Goal: Communication & Community: Answer question/provide support

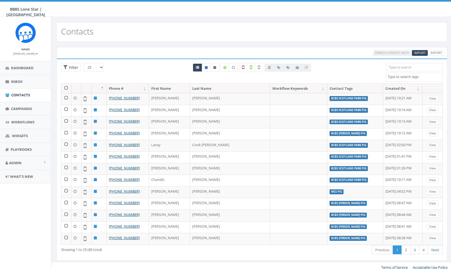
select select
click at [19, 108] on span "Campaigns" at bounding box center [21, 108] width 21 height 5
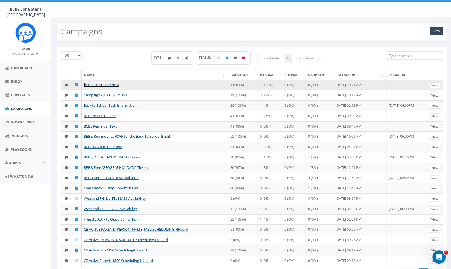
click at [119, 84] on link "BCBS - [DATE] 08:20:51" at bounding box center [102, 84] width 36 height 5
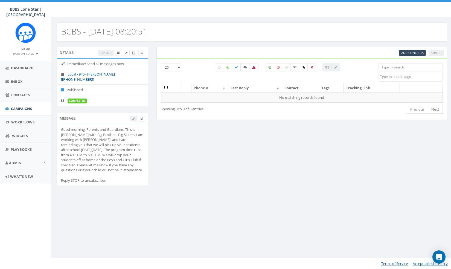
select select
click at [312, 65] on label at bounding box center [314, 67] width 8 height 8
checkbox input "true"
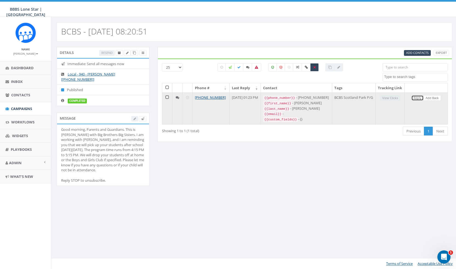
click at [415, 101] on link "Reply" at bounding box center [417, 98] width 12 height 6
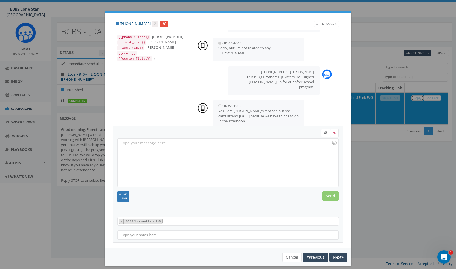
scroll to position [77, 0]
click at [359, 249] on div "+1 940-224-7385 All Messages {{phone_number}} - +19402247385 {{first_name}} - E…" at bounding box center [228, 134] width 456 height 269
click at [294, 257] on button "Cancel" at bounding box center [291, 257] width 19 height 9
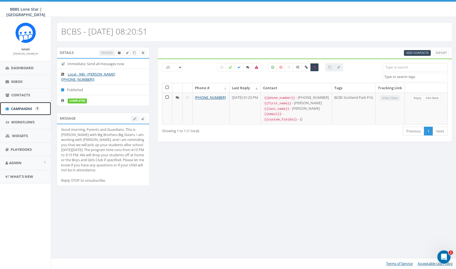
click at [19, 110] on span "Campaigns" at bounding box center [21, 108] width 21 height 5
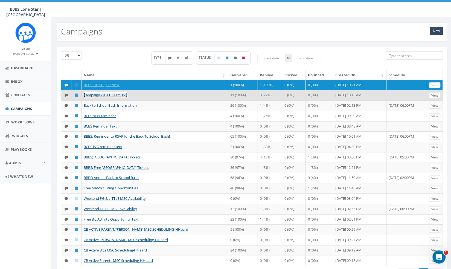
click at [123, 97] on link "Campaign - [DATE] 08:13:21" at bounding box center [106, 95] width 44 height 5
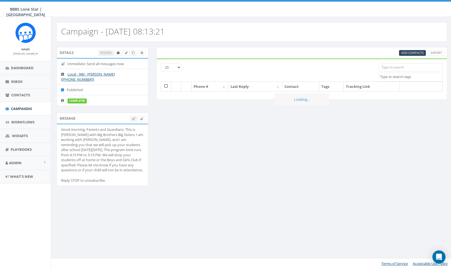
select select
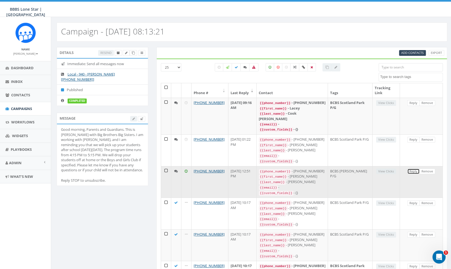
click at [413, 172] on link "Reply" at bounding box center [414, 172] width 12 height 6
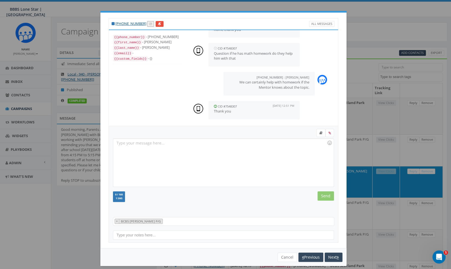
scroll to position [4, 0]
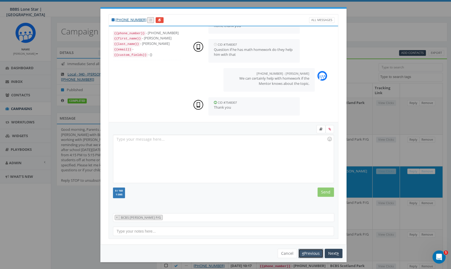
click at [312, 252] on button "Previous" at bounding box center [311, 253] width 25 height 9
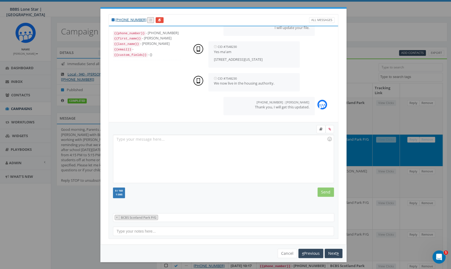
scroll to position [142, 0]
click at [306, 250] on button "Previous" at bounding box center [311, 253] width 25 height 9
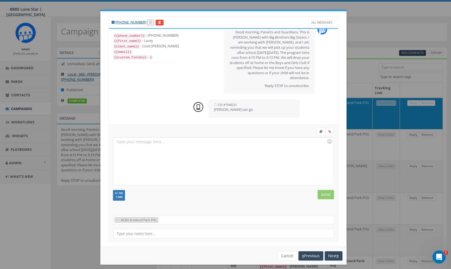
scroll to position [14, 0]
click at [286, 254] on button "Cancel" at bounding box center [287, 255] width 19 height 9
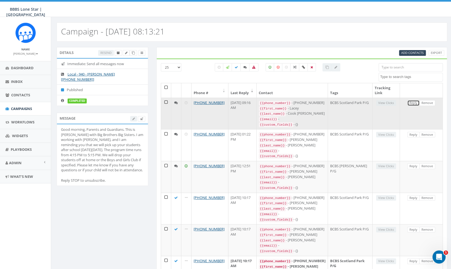
click at [409, 102] on link "Reply" at bounding box center [414, 103] width 12 height 6
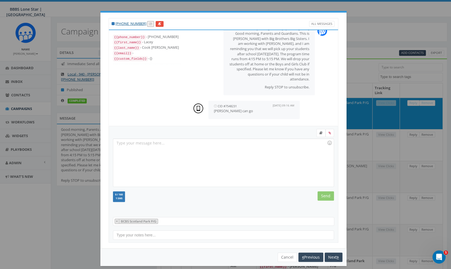
scroll to position [13, 0]
click at [223, 167] on div at bounding box center [223, 163] width 220 height 48
click at [325, 193] on input "Send" at bounding box center [326, 195] width 16 height 9
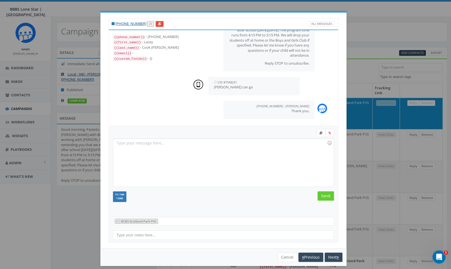
click at [294, 191] on div "11 / 160 1 SMS SMS We recommend adding an image to MMS messages. An invisible p…" at bounding box center [223, 197] width 229 height 12
click at [310, 261] on button "Previous" at bounding box center [311, 257] width 25 height 9
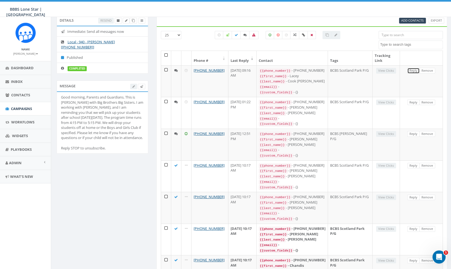
scroll to position [0, 0]
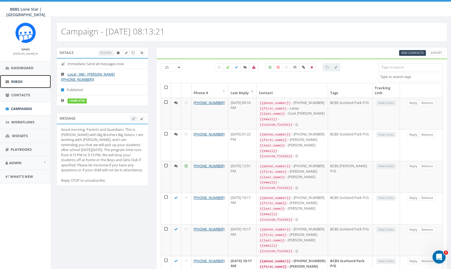
click at [41, 82] on link "Inbox" at bounding box center [25, 81] width 51 height 13
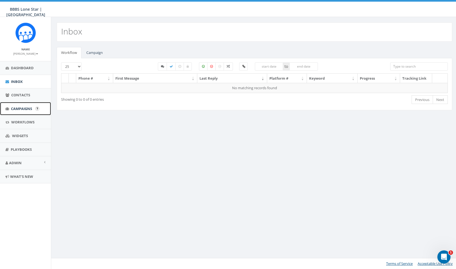
click at [24, 103] on link "Campaigns" at bounding box center [25, 108] width 51 height 13
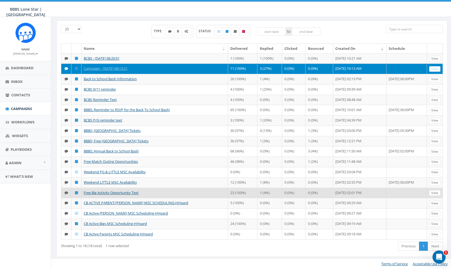
scroll to position [50, 0]
click at [101, 192] on link "Free Big Activity Opportunity Text" at bounding box center [111, 192] width 55 height 5
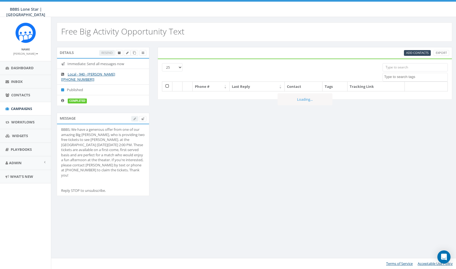
select select
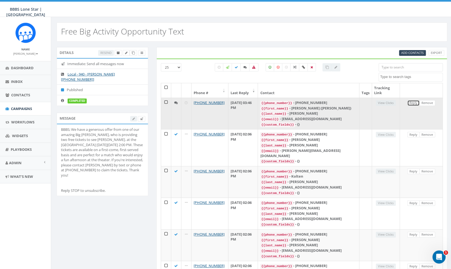
click at [416, 103] on link "Reply" at bounding box center [414, 103] width 12 height 6
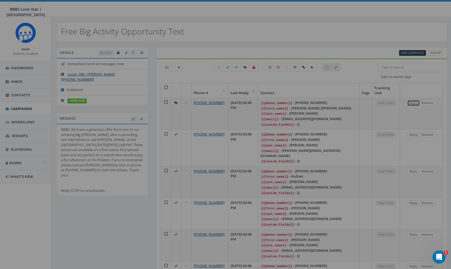
select select
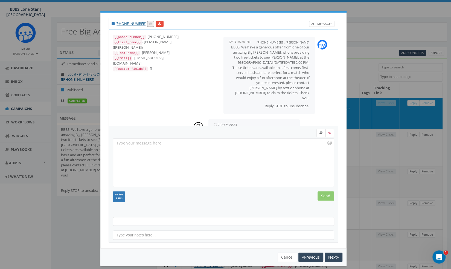
scroll to position [19, 0]
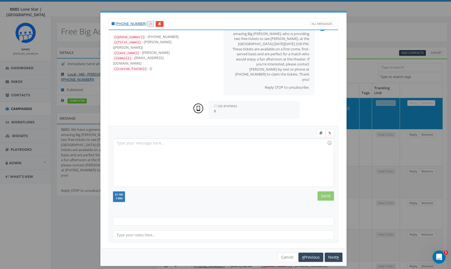
click at [389, 58] on div "[PHONE_NUMBER] All Messages {{phone_number}} - [PHONE_NUMBER] {{first_name}} - …" at bounding box center [225, 134] width 451 height 269
click at [290, 255] on button "Cancel" at bounding box center [287, 257] width 19 height 9
